Goal: Obtain resource: Download file/media

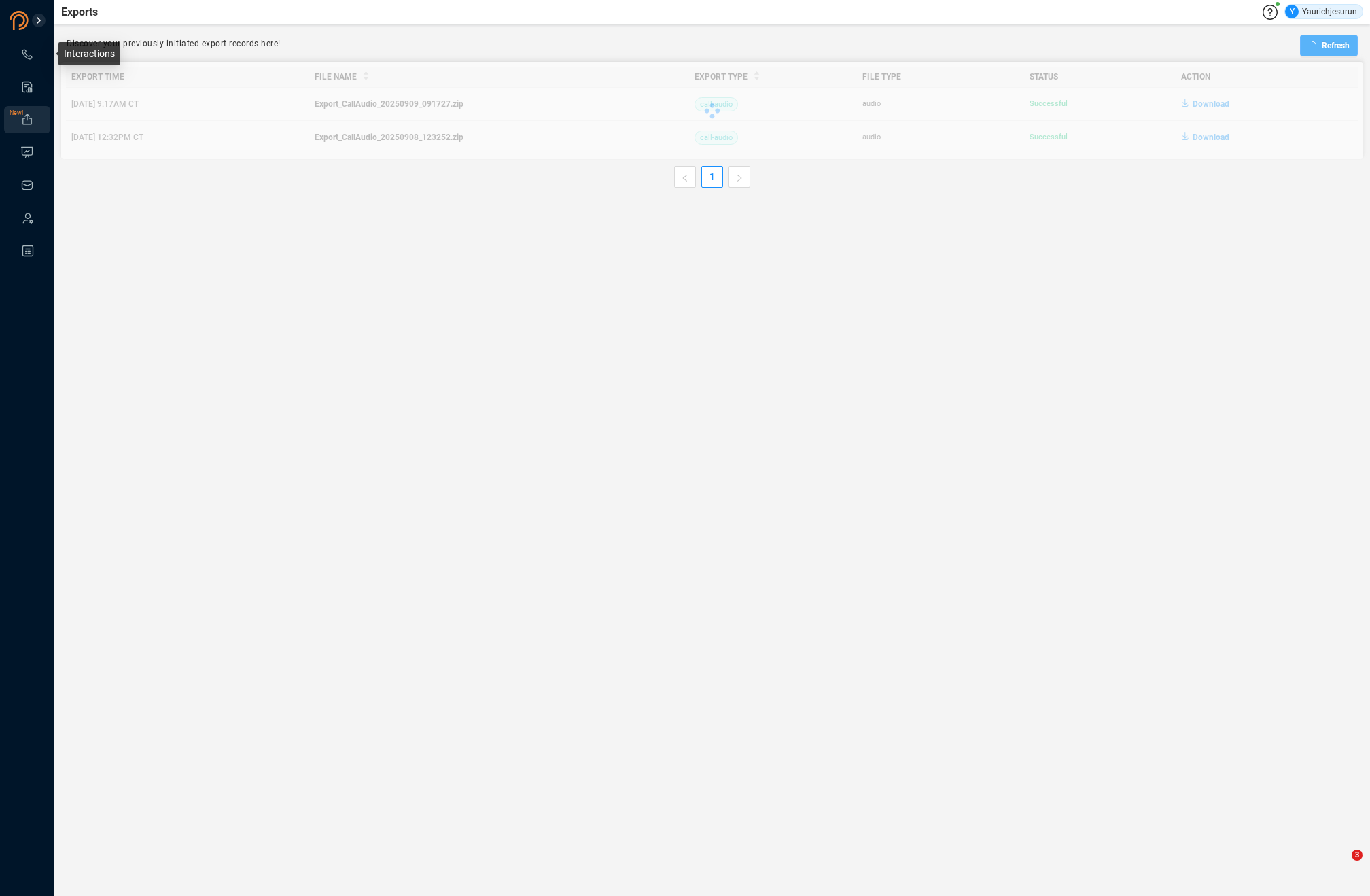
click at [23, 51] on icon at bounding box center [27, 54] width 13 height 13
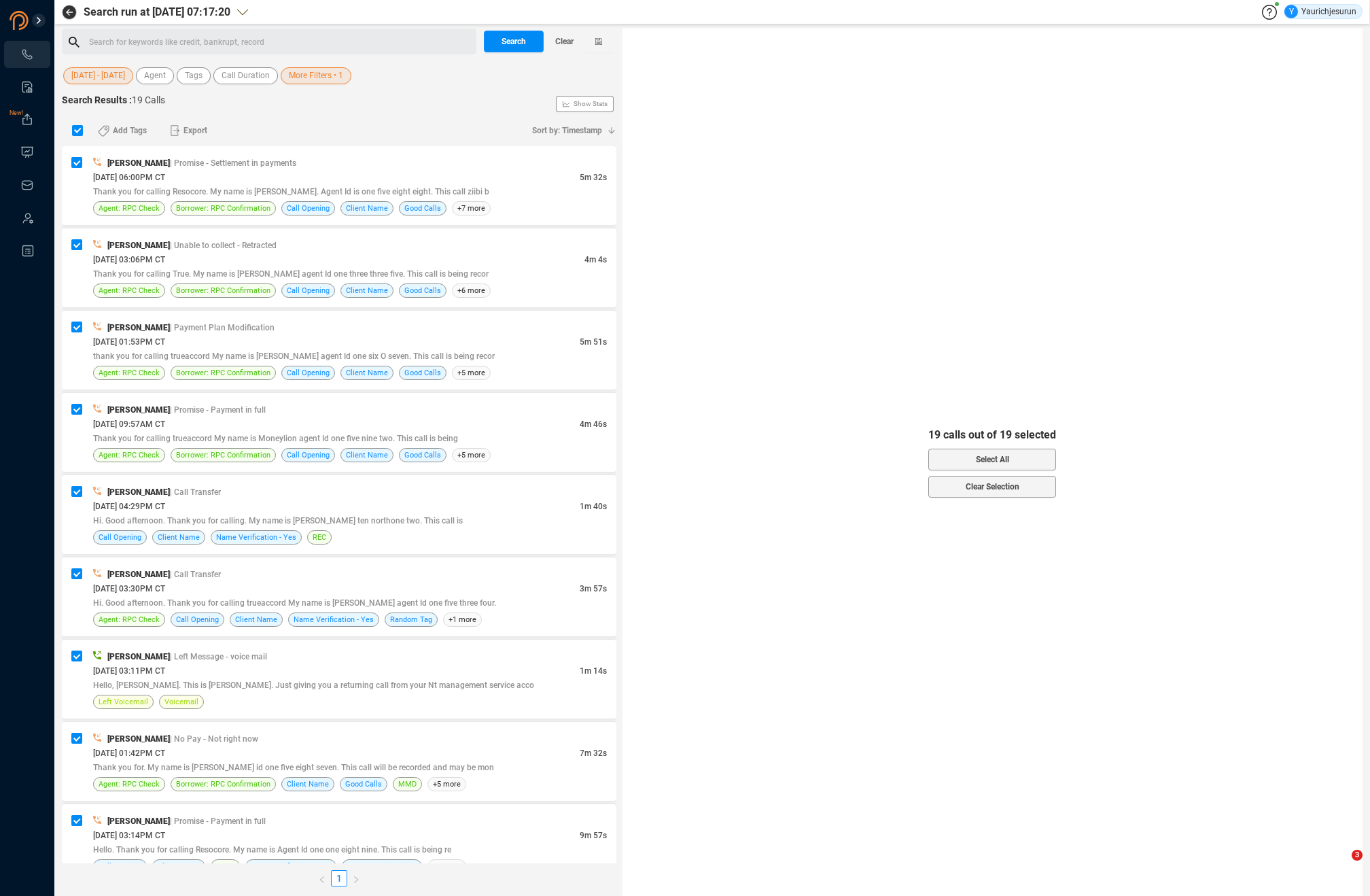
click at [108, 72] on span "[DATE] - [DATE]" at bounding box center [98, 76] width 54 height 17
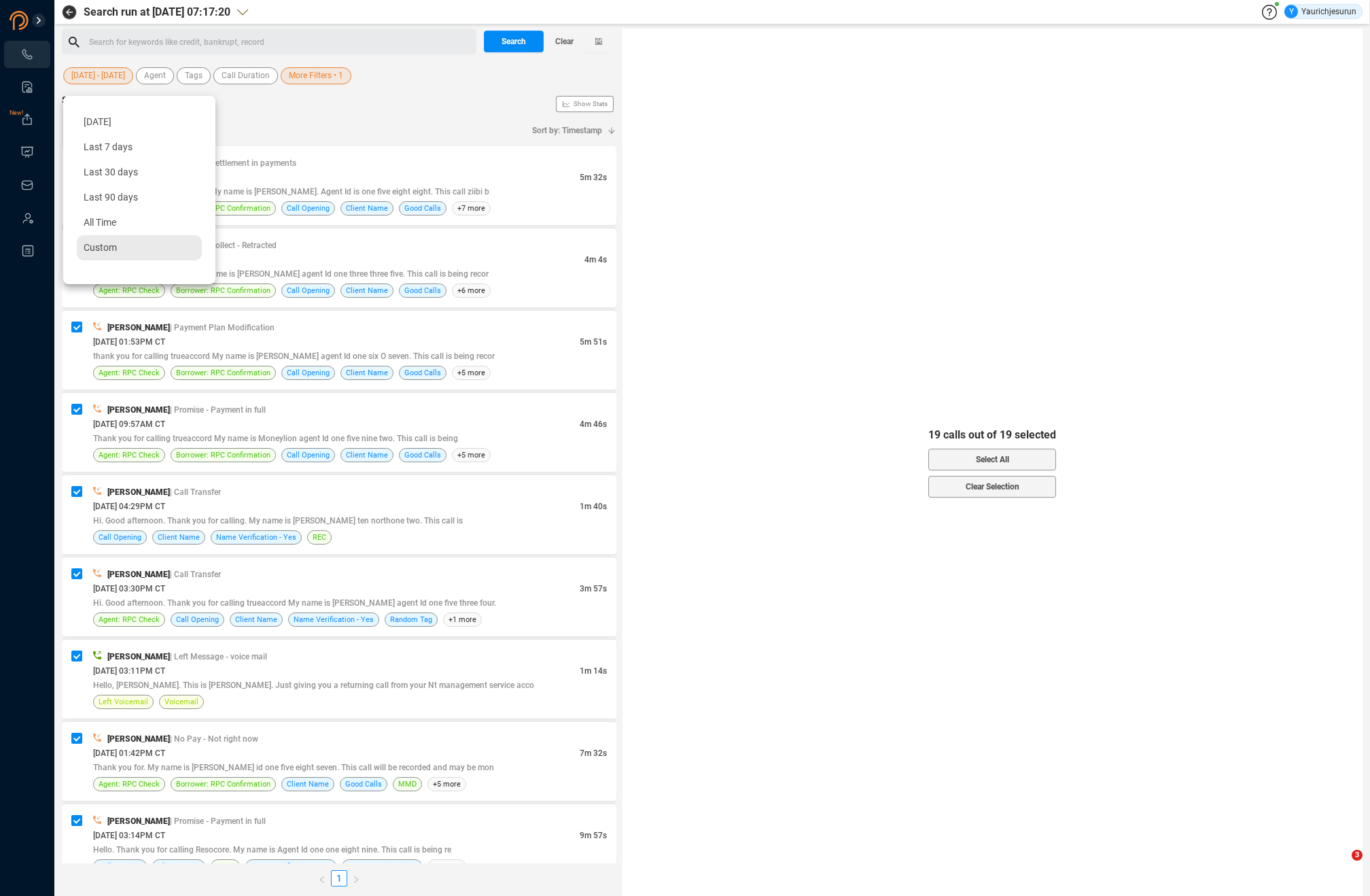
click at [101, 246] on span "Custom" at bounding box center [100, 247] width 33 height 11
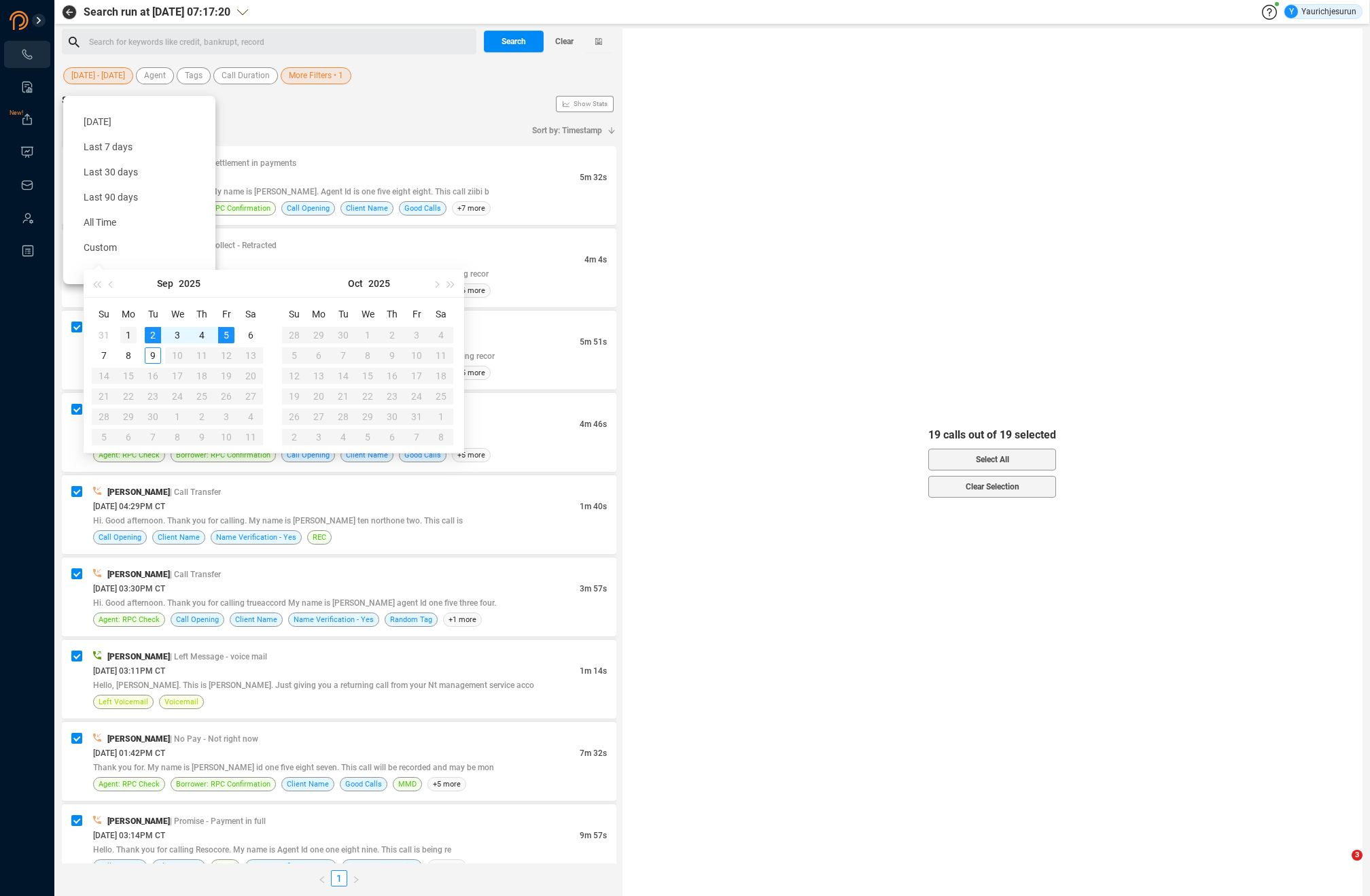
type input "[DATE]"
click at [129, 333] on div "1" at bounding box center [128, 335] width 17 height 17
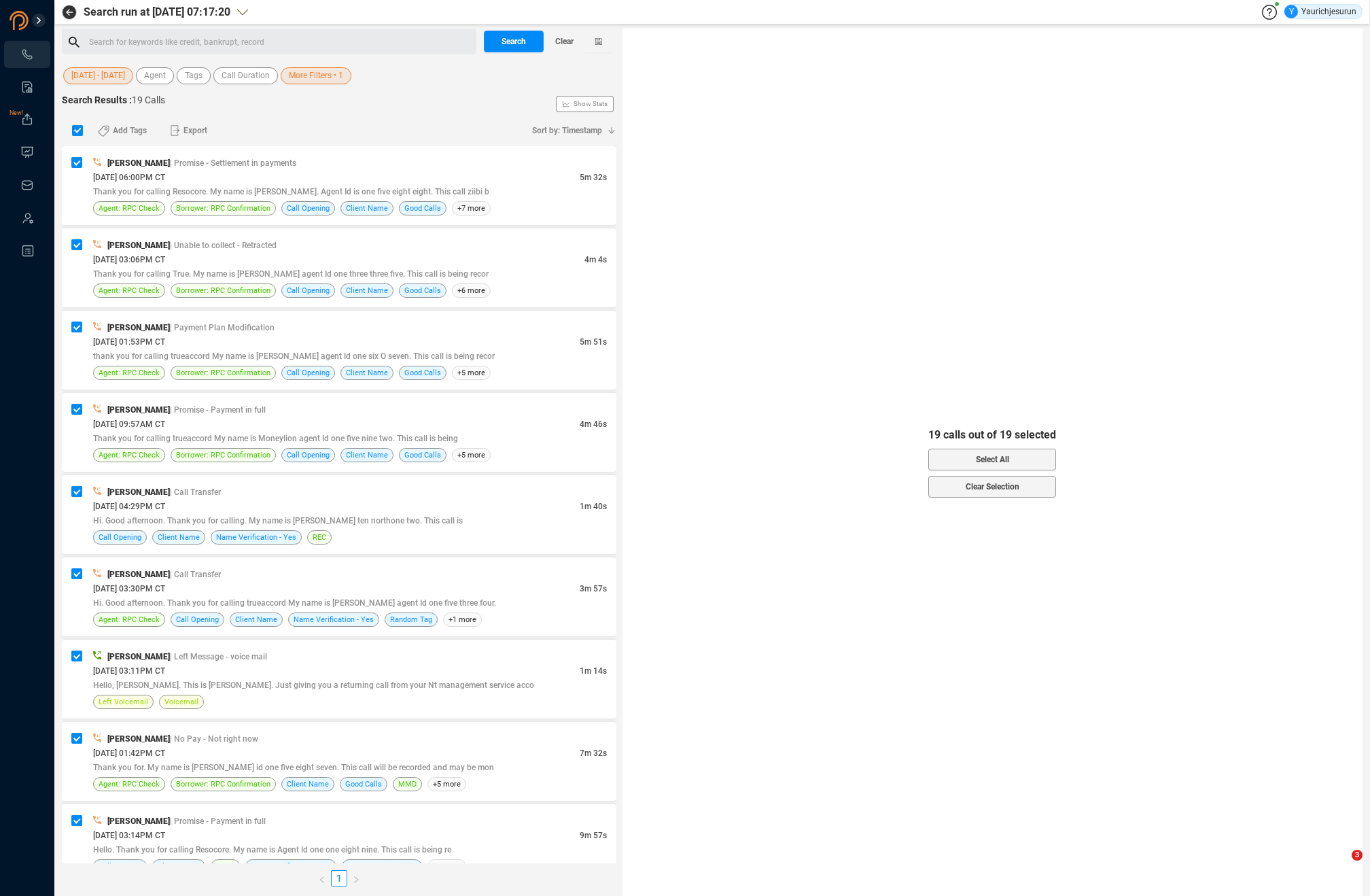
click at [111, 73] on span "[DATE] - [DATE]" at bounding box center [98, 76] width 54 height 17
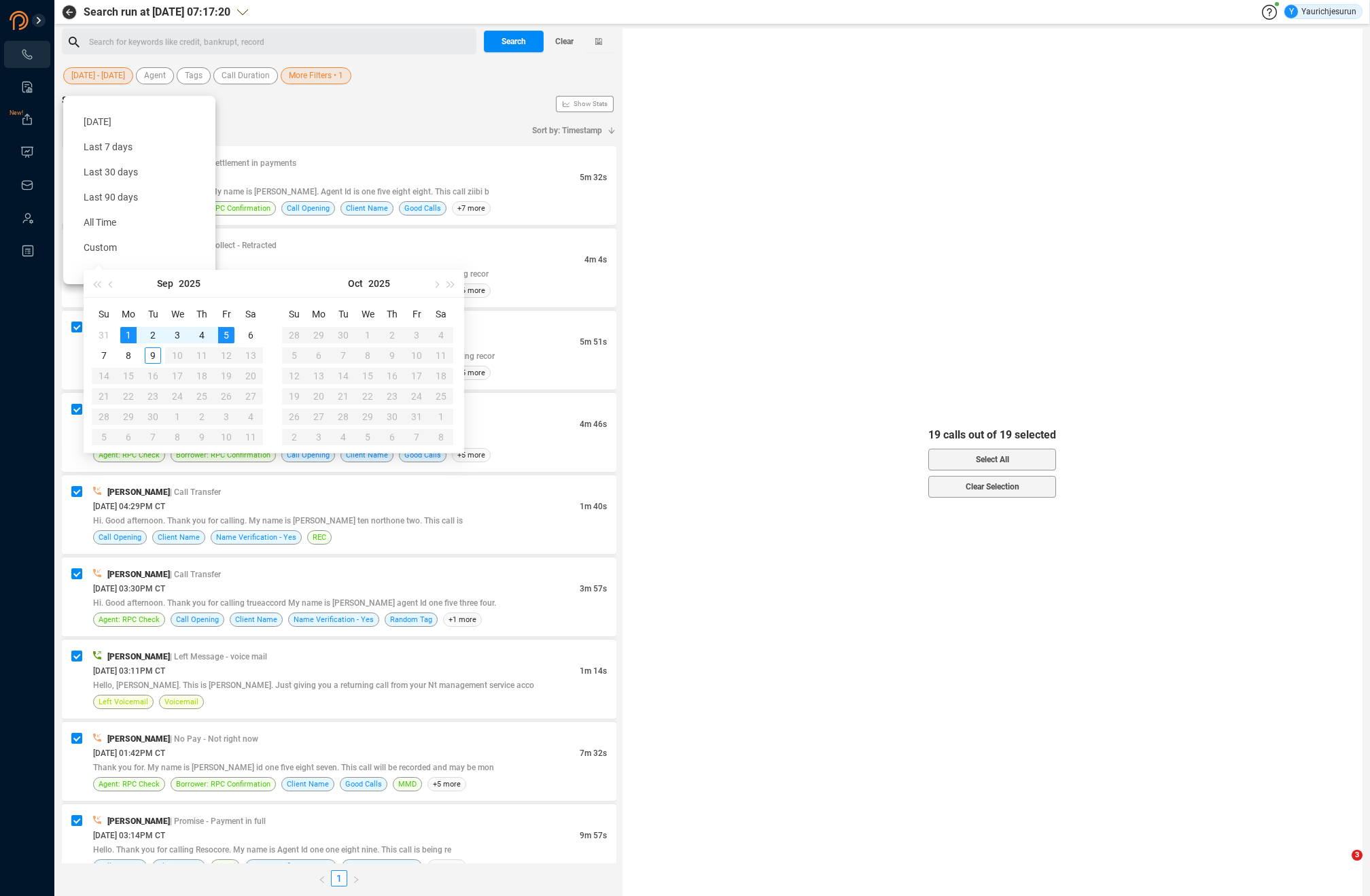
type input "[DATE]"
click at [232, 333] on div "5" at bounding box center [226, 335] width 17 height 17
type input "[DATE]"
click at [126, 330] on div "1" at bounding box center [128, 335] width 17 height 17
click at [227, 332] on table "Su Mo Tu We Th Fr Sa 31 1 2 3 4 5 6 7 8 9 10 11 12 13 14 15 16 17 18 19 20 21 2…" at bounding box center [177, 375] width 171 height 144
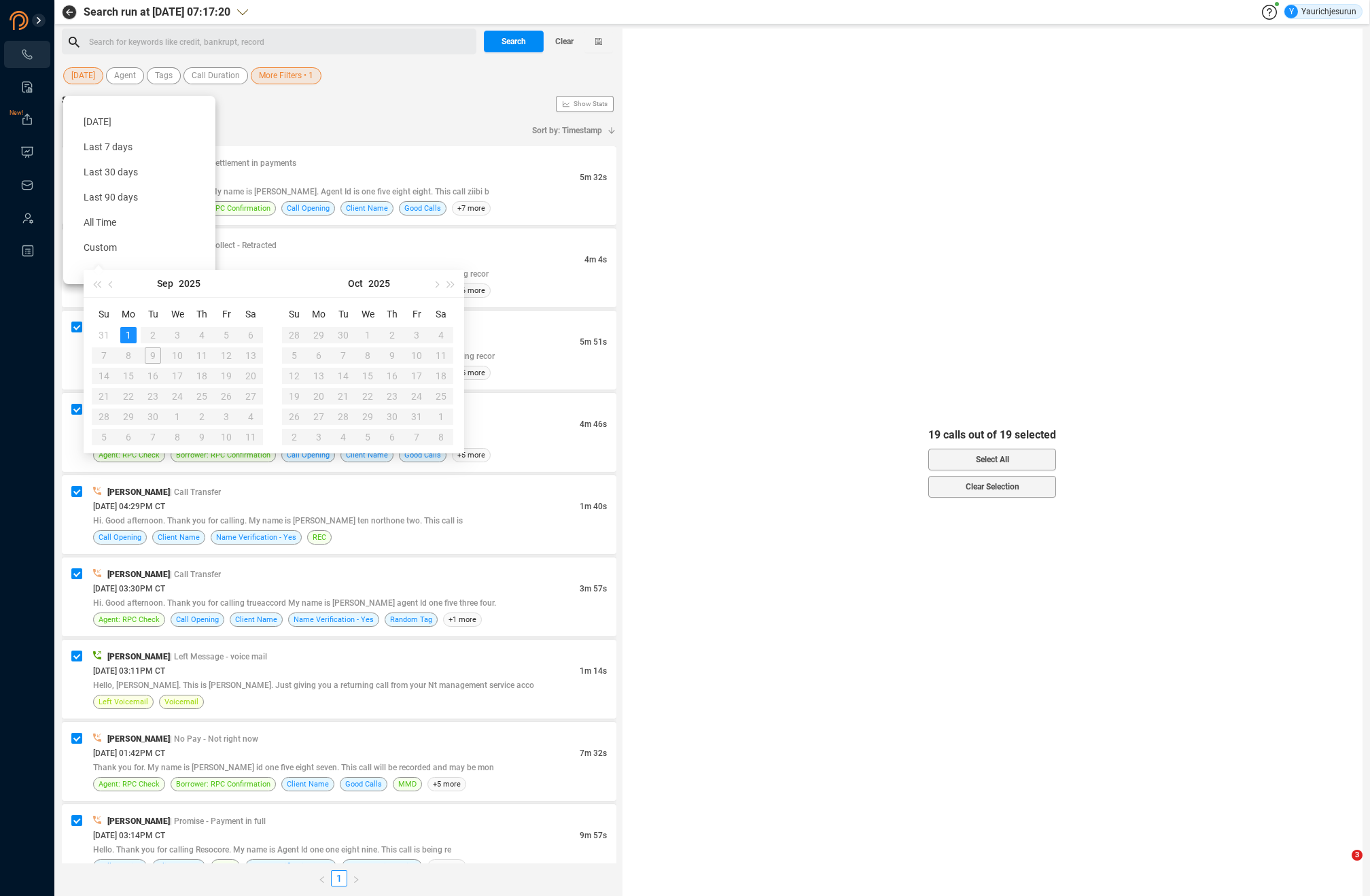
click at [84, 72] on span "[DATE]" at bounding box center [83, 76] width 24 height 17
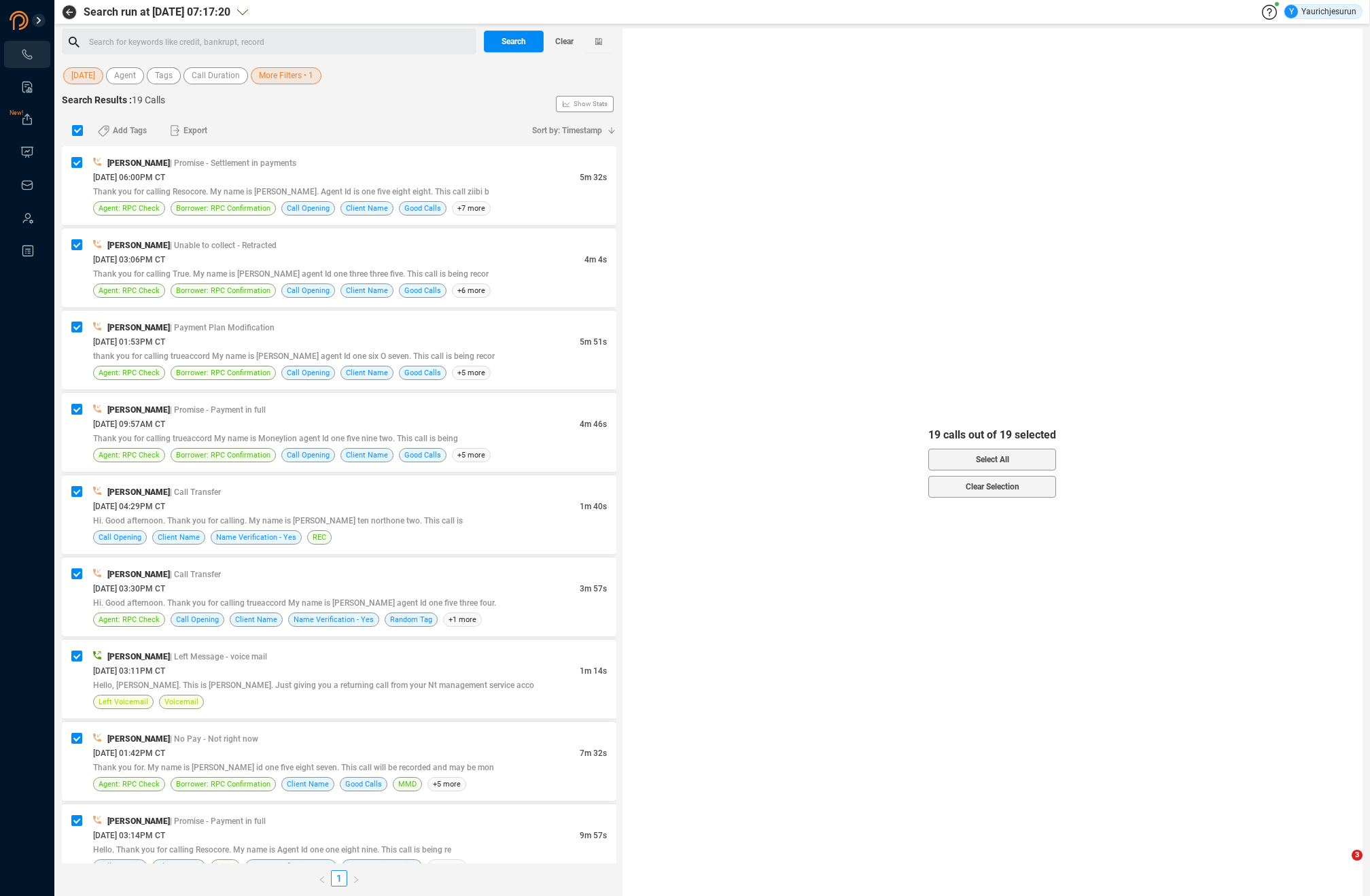
click at [85, 77] on span "[DATE]" at bounding box center [83, 76] width 24 height 17
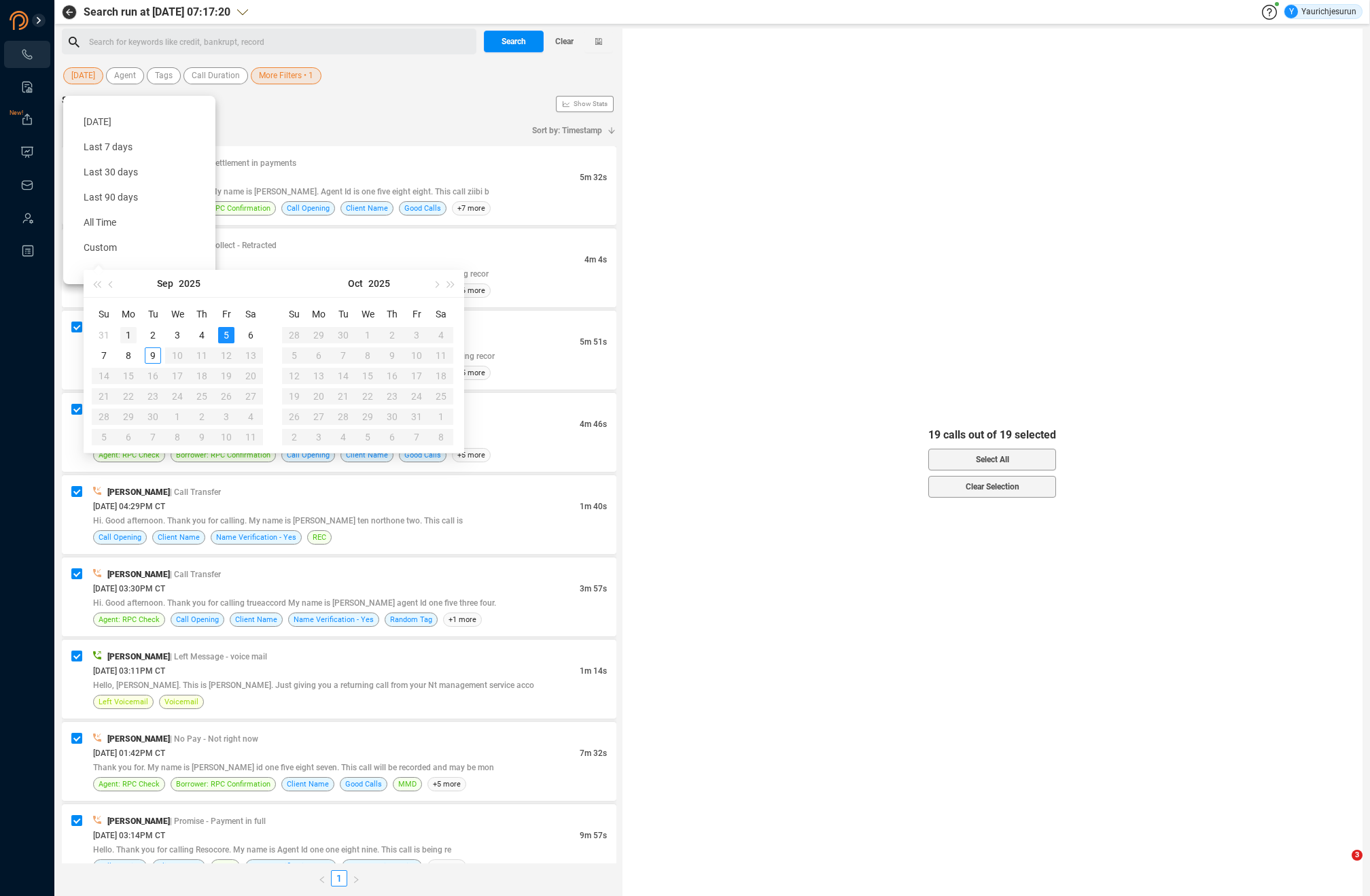
type input "[DATE]"
click at [132, 330] on div "1" at bounding box center [128, 335] width 17 height 17
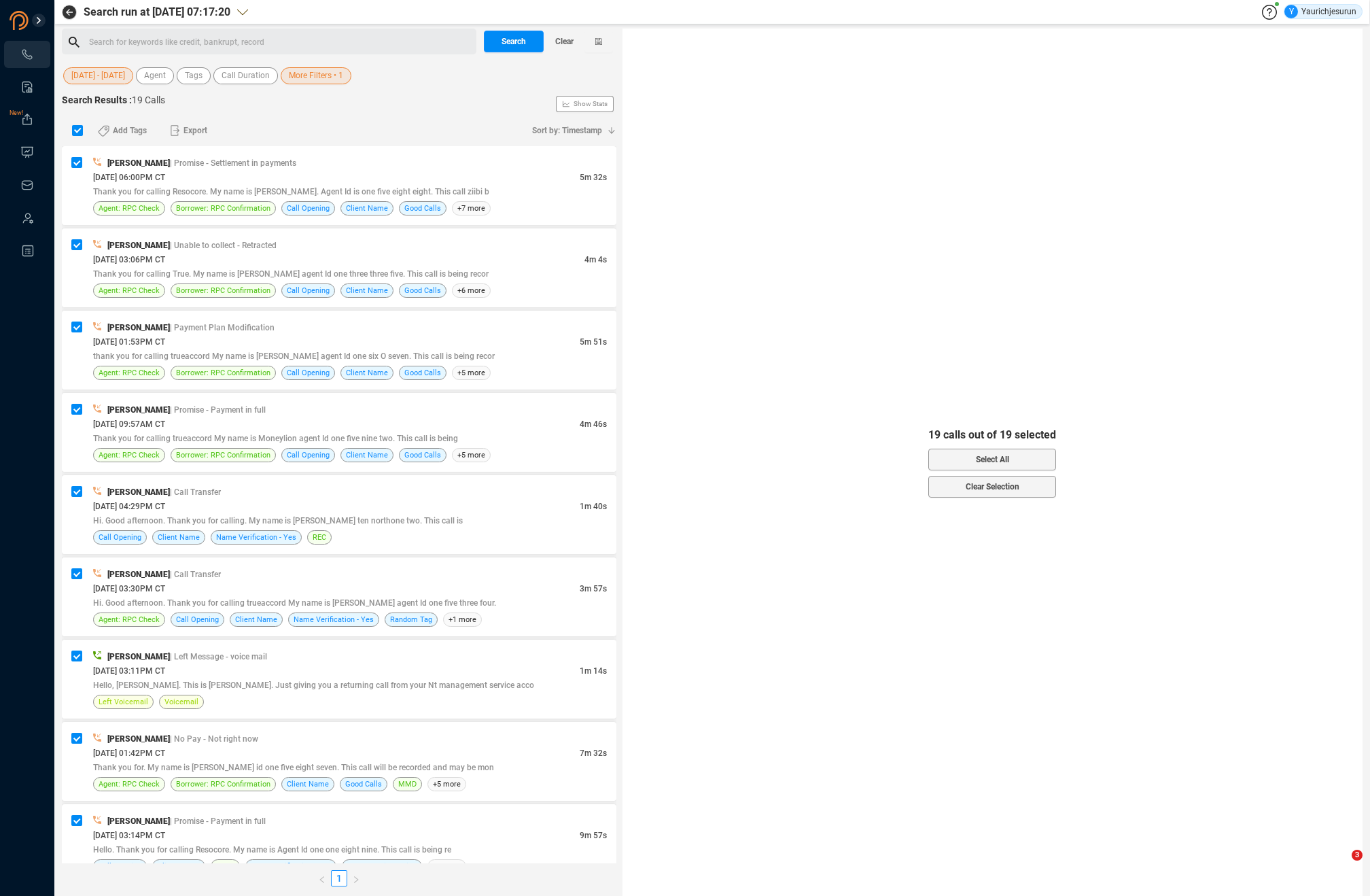
click at [310, 74] on span "More Filters • 1" at bounding box center [316, 76] width 54 height 17
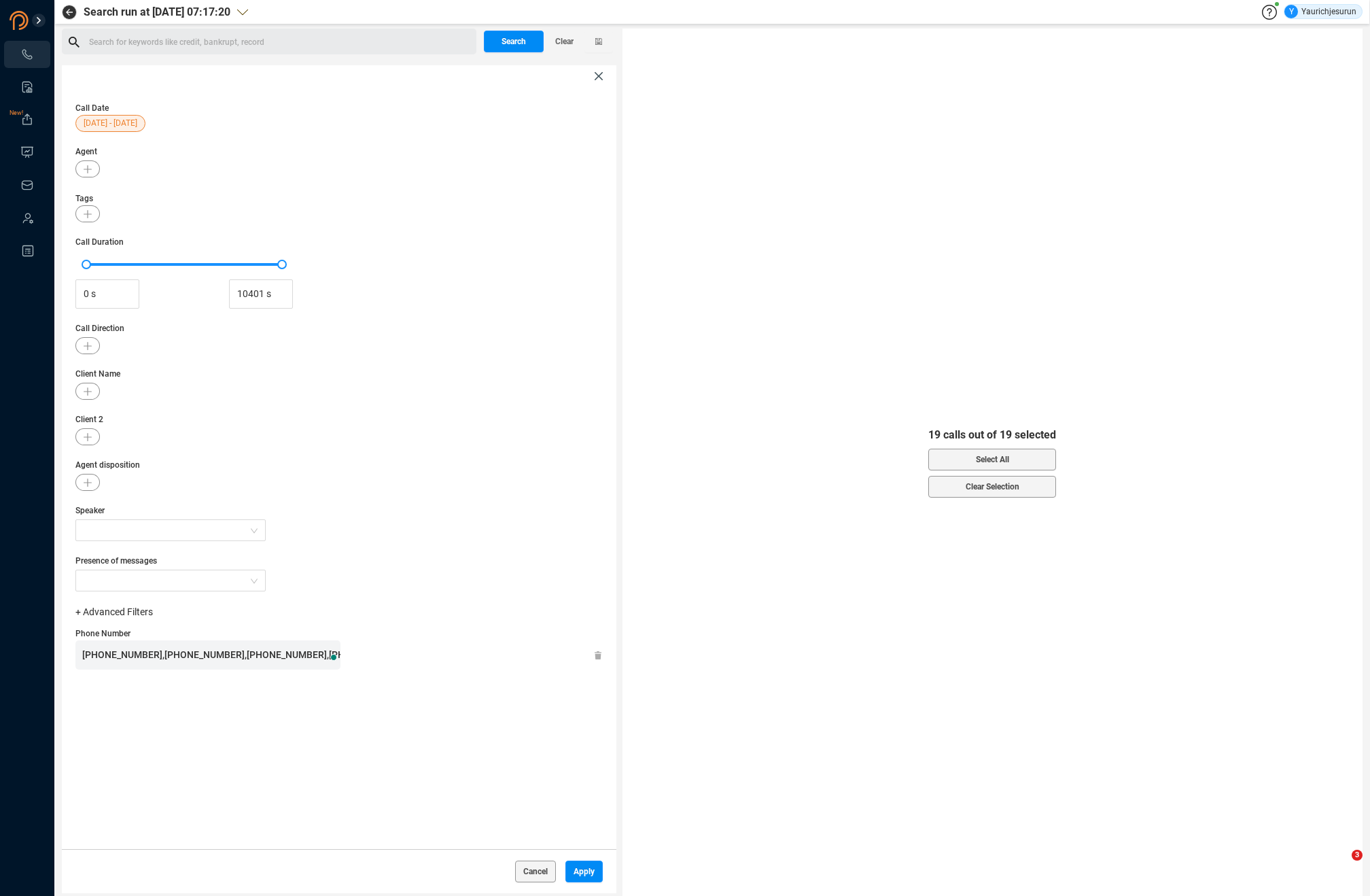
click at [205, 659] on span "[PHONE_NUMBER],[PHONE_NUMBER],[PHONE_NUMBER],[PHONE_NUMBER],[PHONE_NUMBER],[PHO…" at bounding box center [698, 654] width 1232 height 11
click at [565, 864] on button "Apply" at bounding box center [584, 872] width 37 height 22
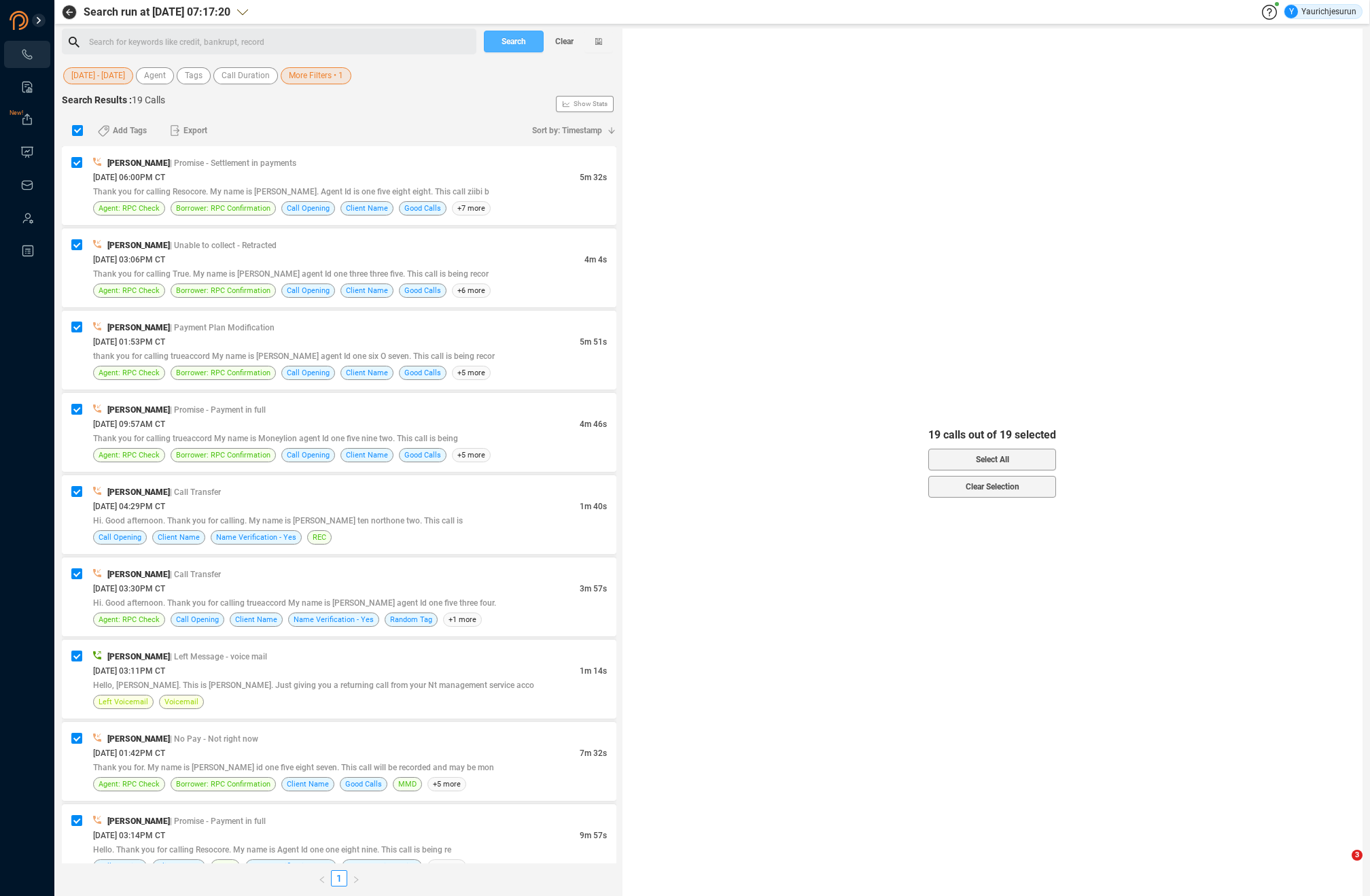
click at [526, 50] on span "Search" at bounding box center [513, 42] width 24 height 22
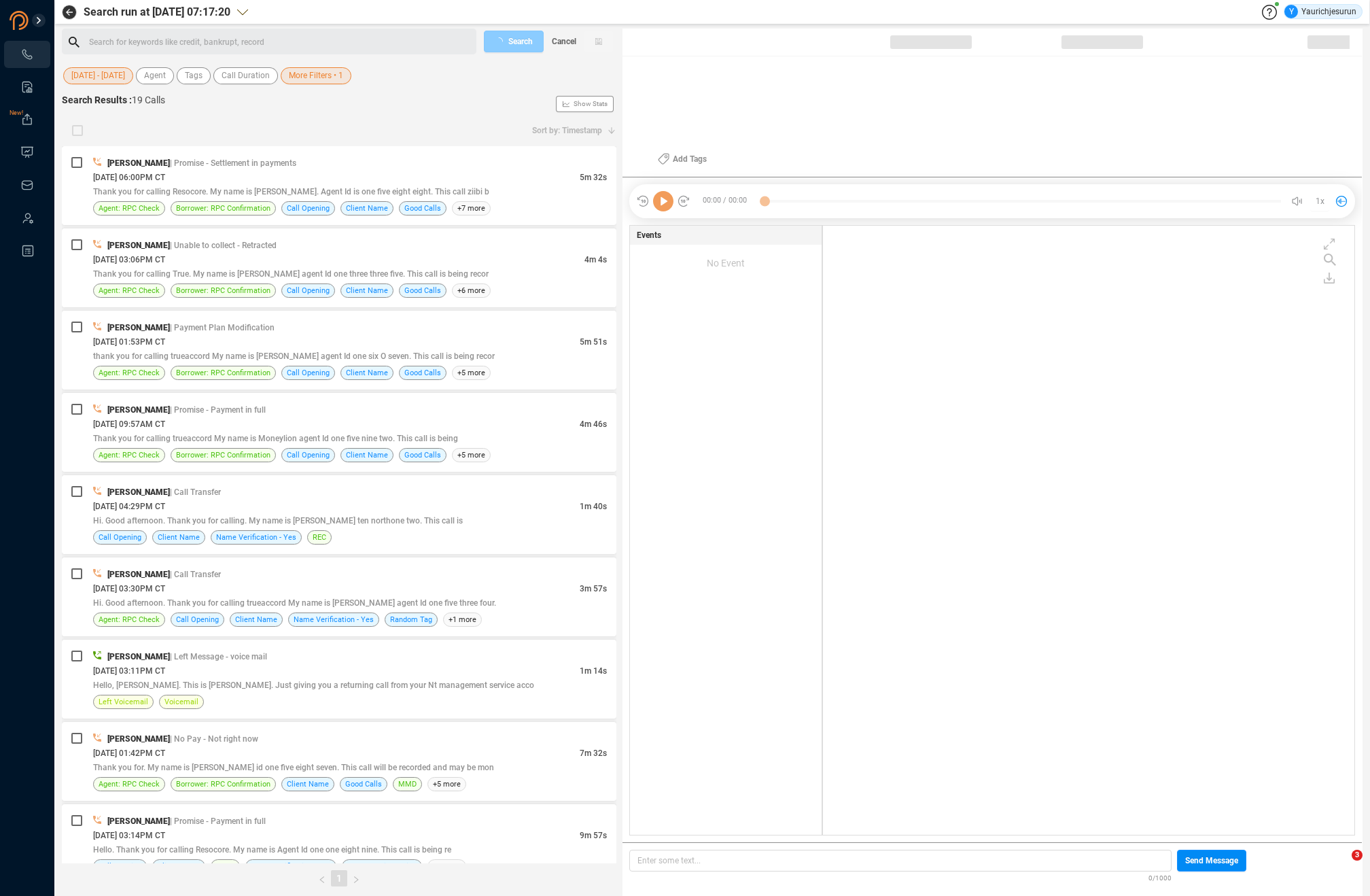
scroll to position [606, 525]
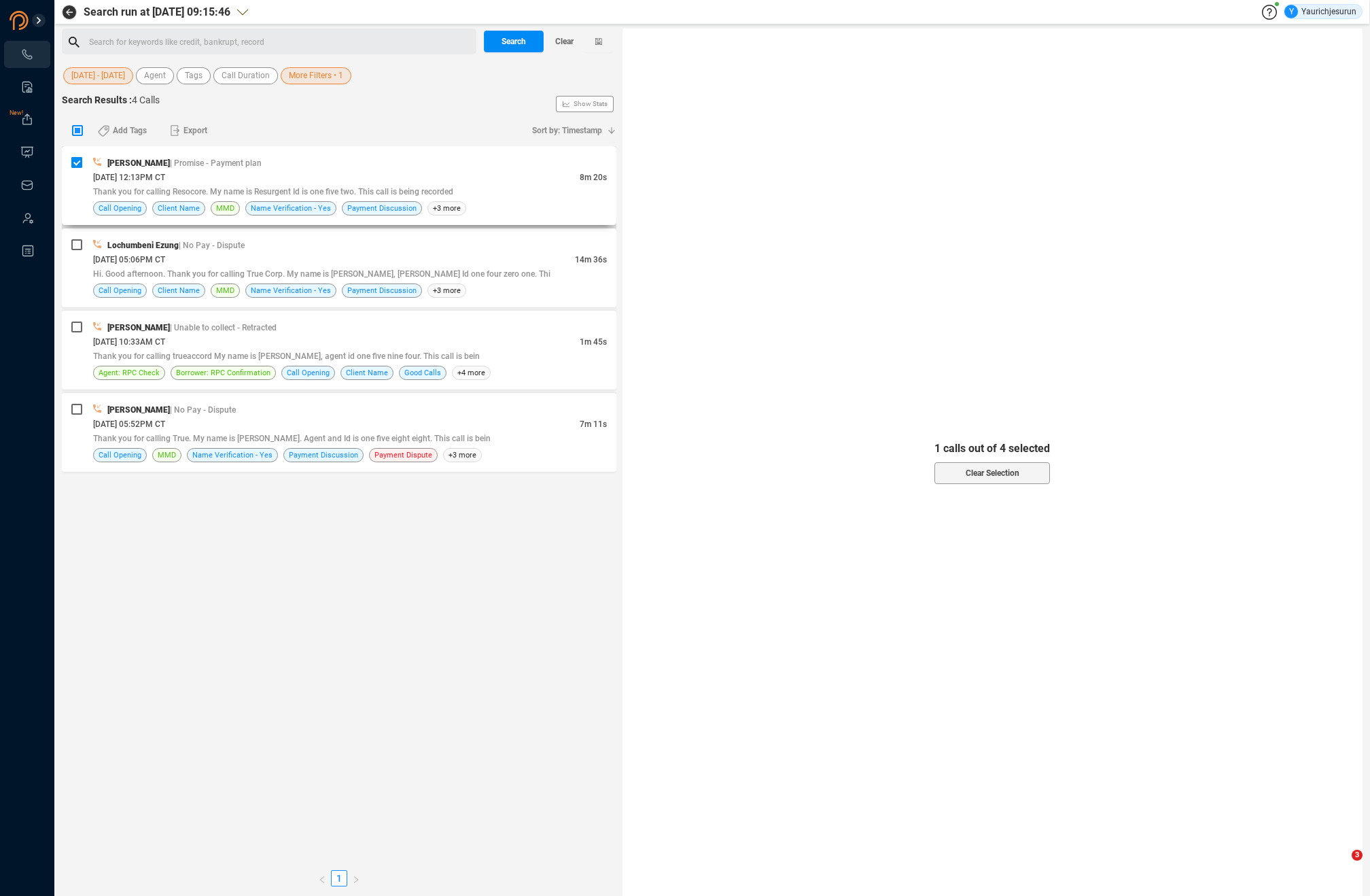
click at [77, 163] on input "checkbox" at bounding box center [77, 163] width 11 height 11
checkbox input "false"
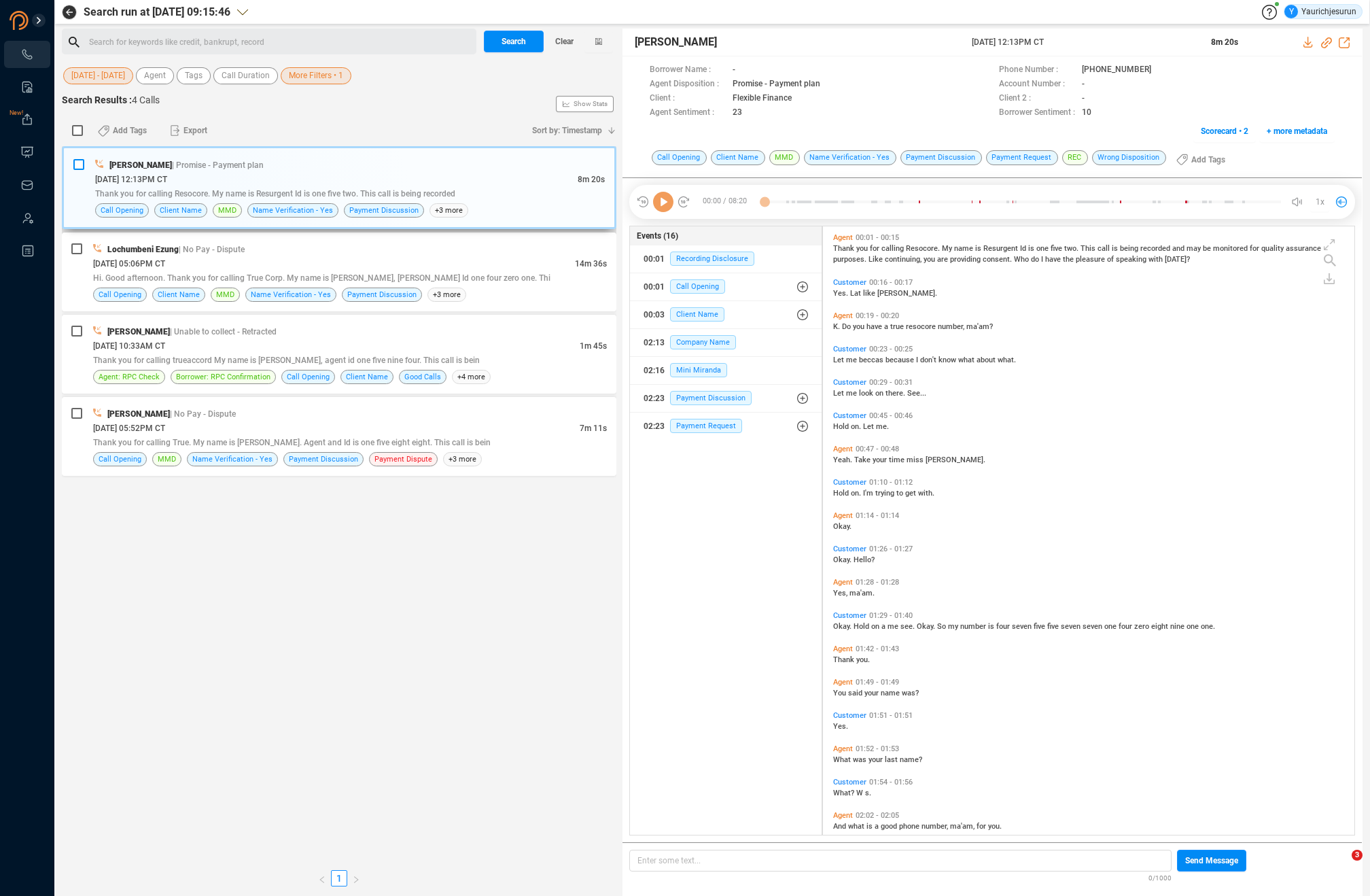
scroll to position [605, 525]
click at [416, 431] on div "[DATE] 05:52PM CT" at bounding box center [336, 428] width 486 height 14
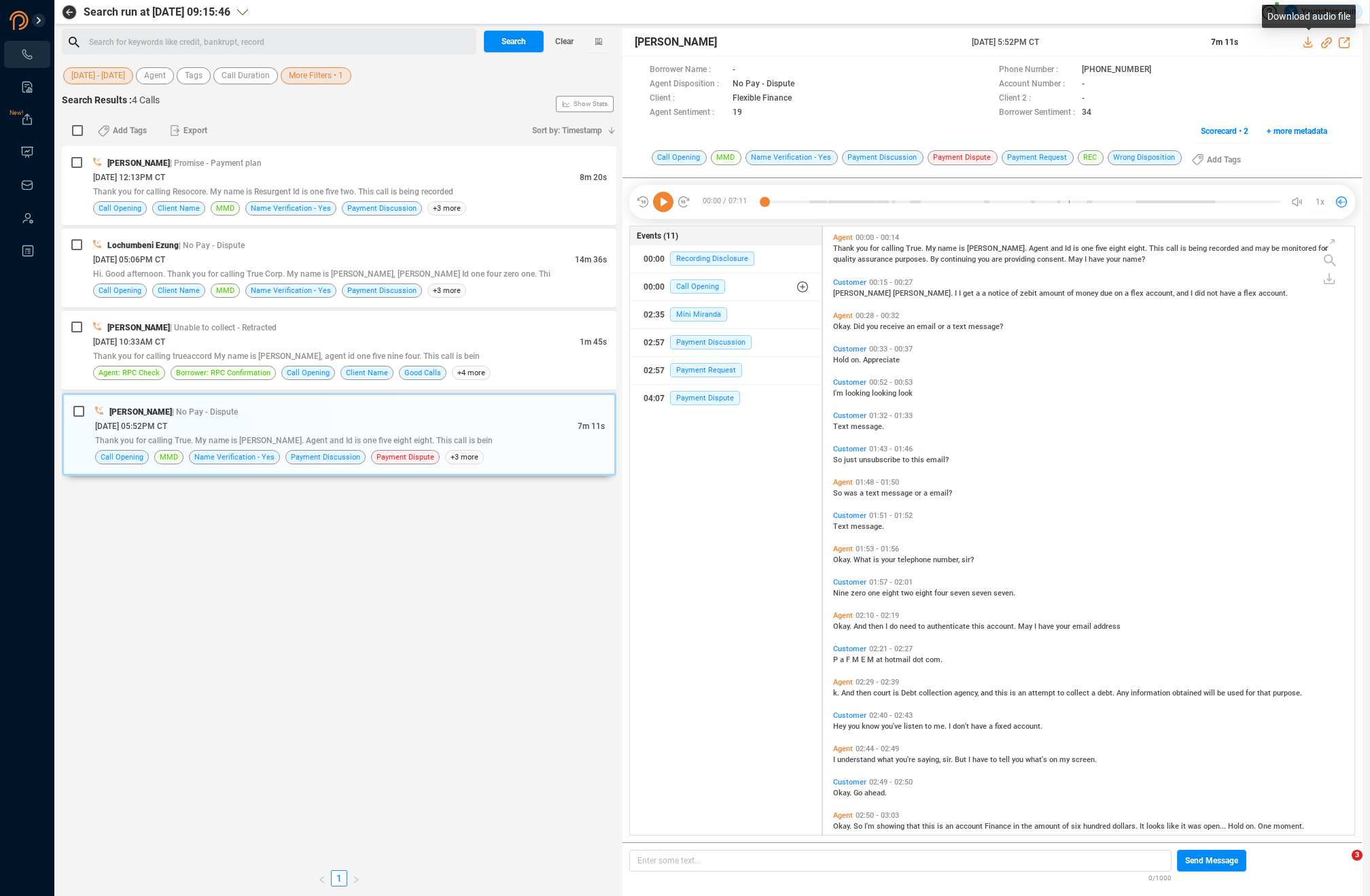
click at [1307, 46] on icon at bounding box center [1309, 42] width 11 height 11
click at [317, 335] on div "[DATE] 10:33AM CT" at bounding box center [336, 342] width 486 height 14
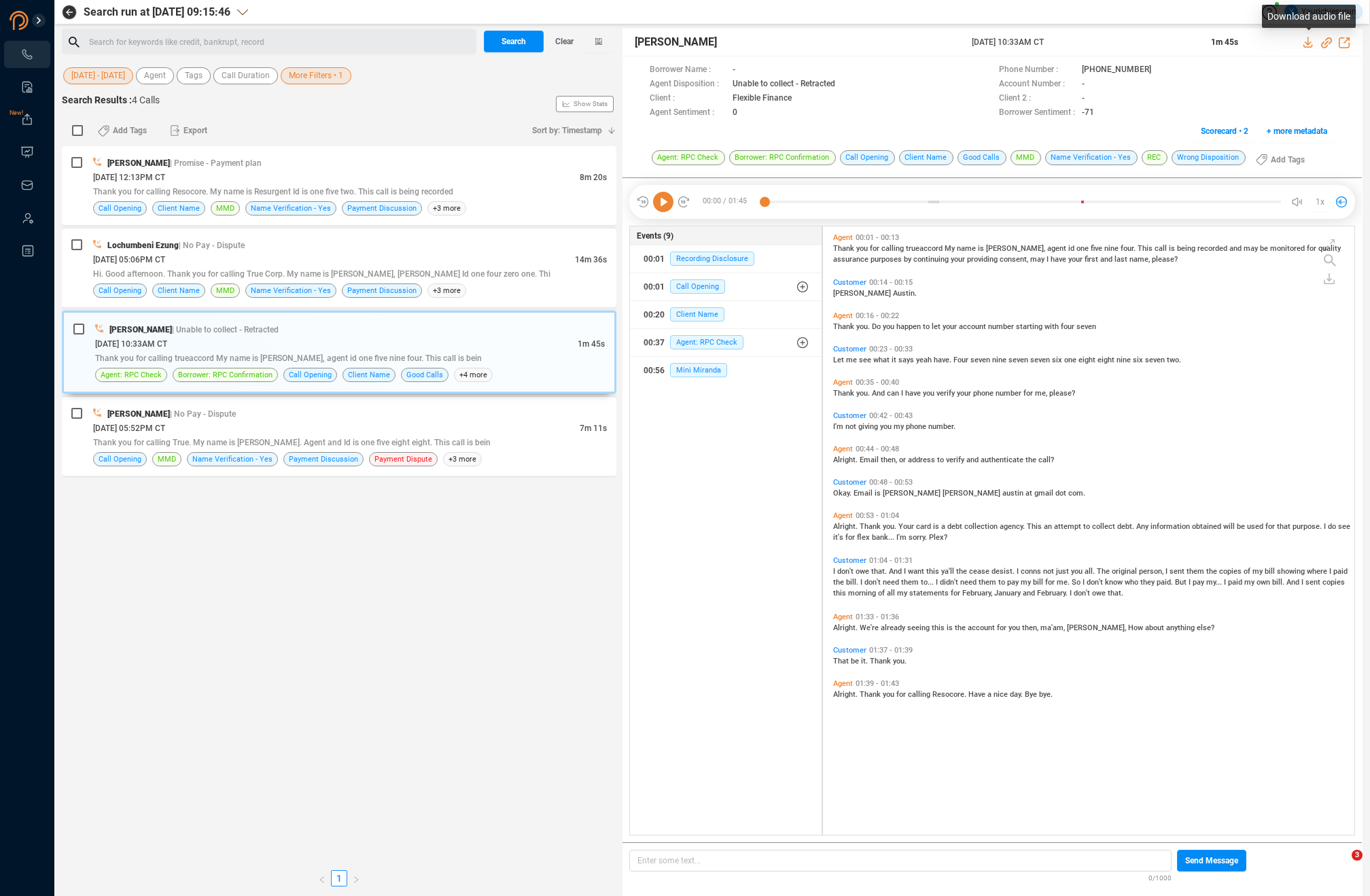
click at [1307, 43] on icon at bounding box center [1308, 42] width 9 height 11
click at [330, 252] on div "Lochumbeni Ezung | No Pay - Dispute" at bounding box center [350, 245] width 514 height 14
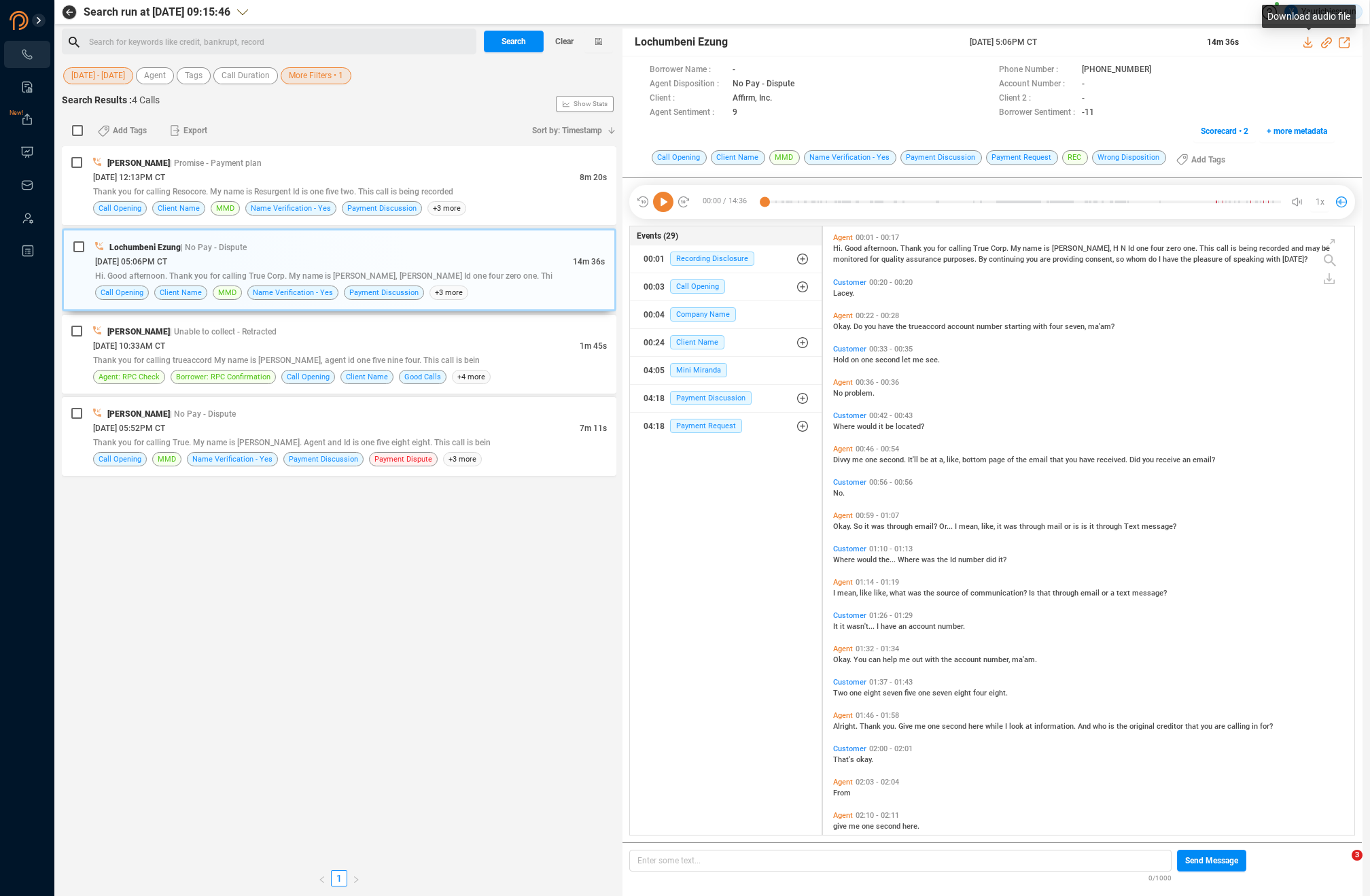
click at [1308, 40] on icon at bounding box center [1308, 42] width 9 height 11
click at [319, 159] on div "[PERSON_NAME] | Promise - Payment plan" at bounding box center [350, 163] width 514 height 14
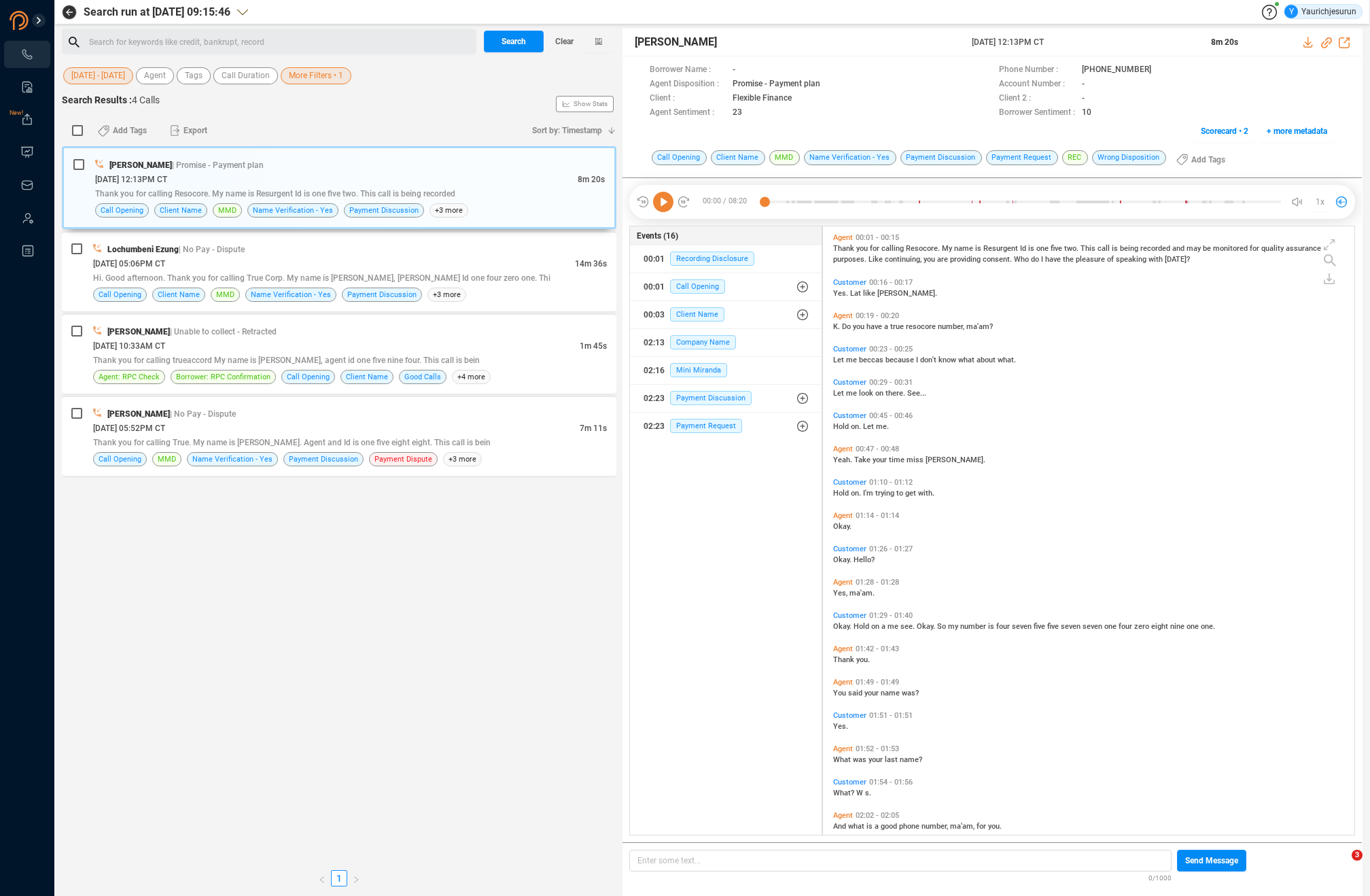
click at [1301, 46] on div "Jaice Strong [DATE] 12:13PM CT 8m 20s" at bounding box center [993, 42] width 740 height 28
click at [1307, 42] on icon at bounding box center [1309, 42] width 11 height 11
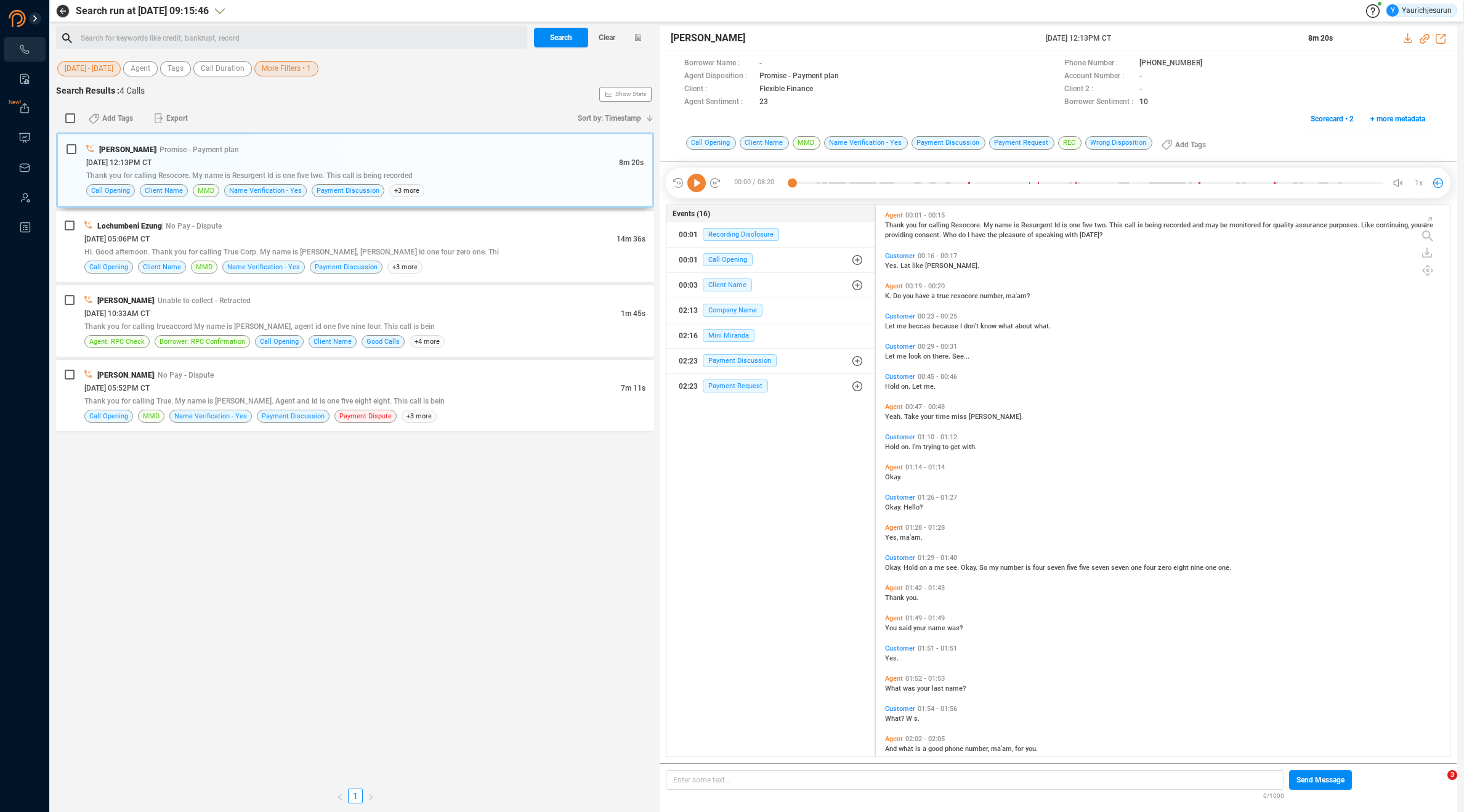
scroll to position [549, 568]
